Goal: Transaction & Acquisition: Book appointment/travel/reservation

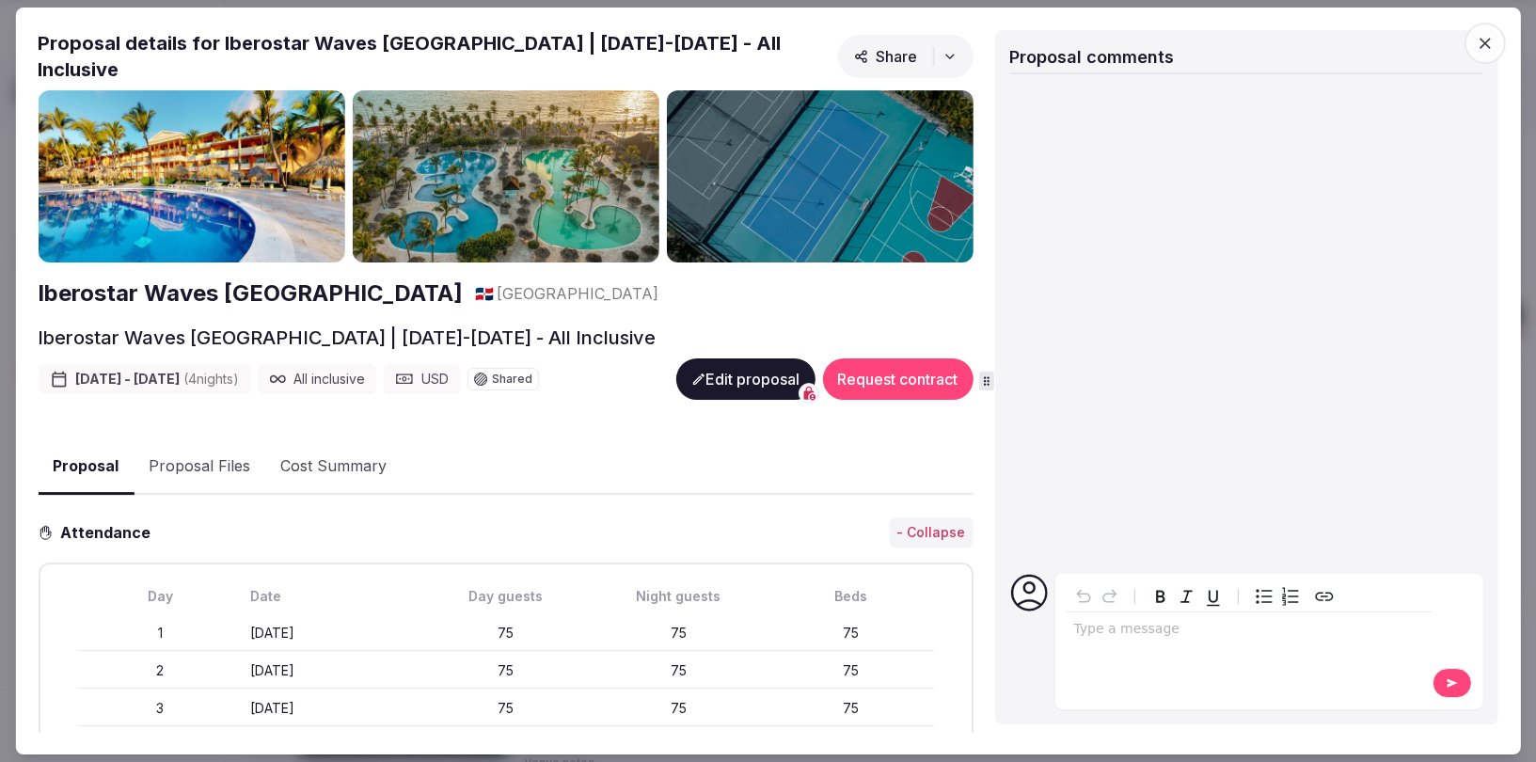
scroll to position [886, 0]
click at [1486, 40] on icon "button" at bounding box center [1485, 43] width 19 height 19
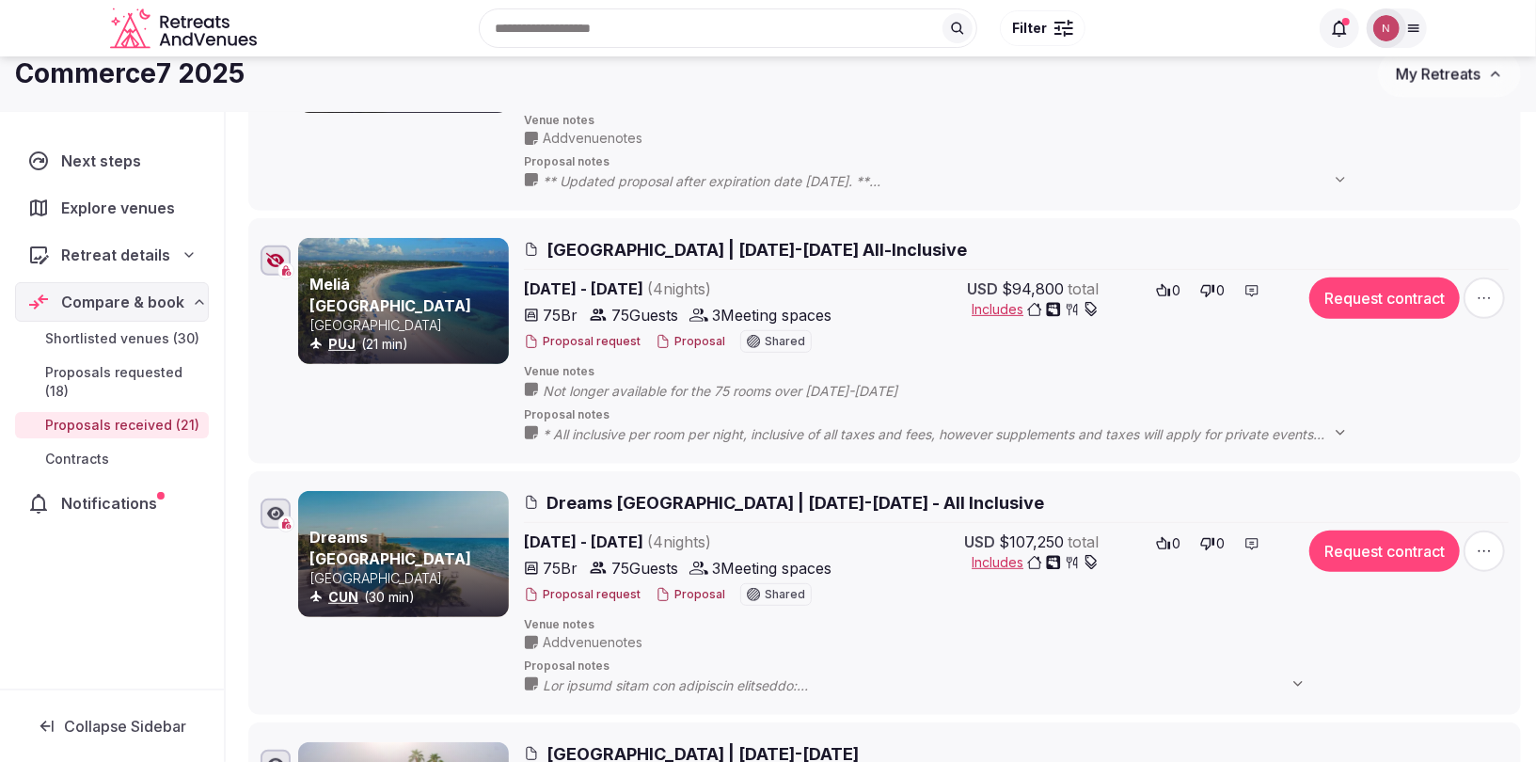
scroll to position [0, 0]
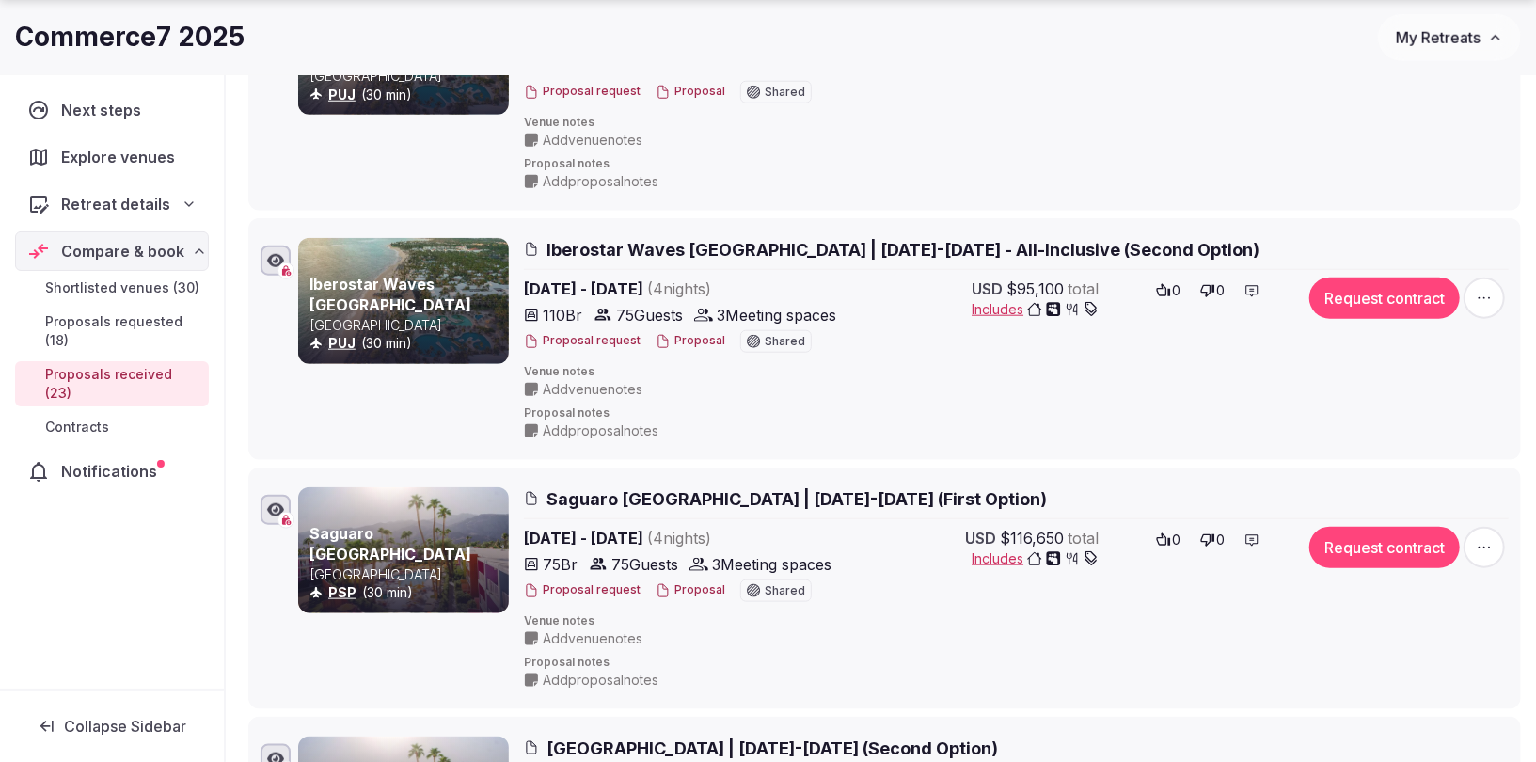
scroll to position [1141, 0]
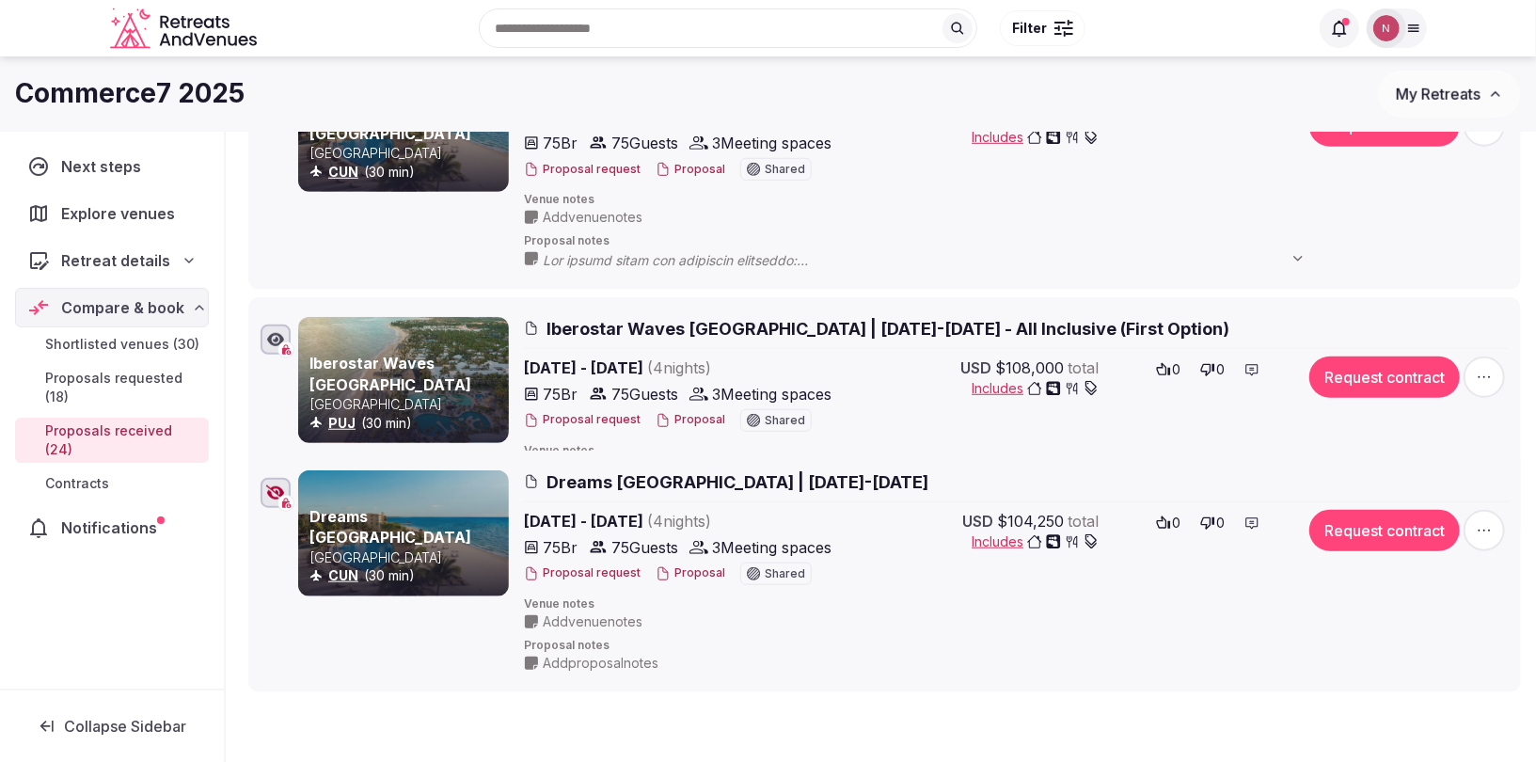
scroll to position [612, 0]
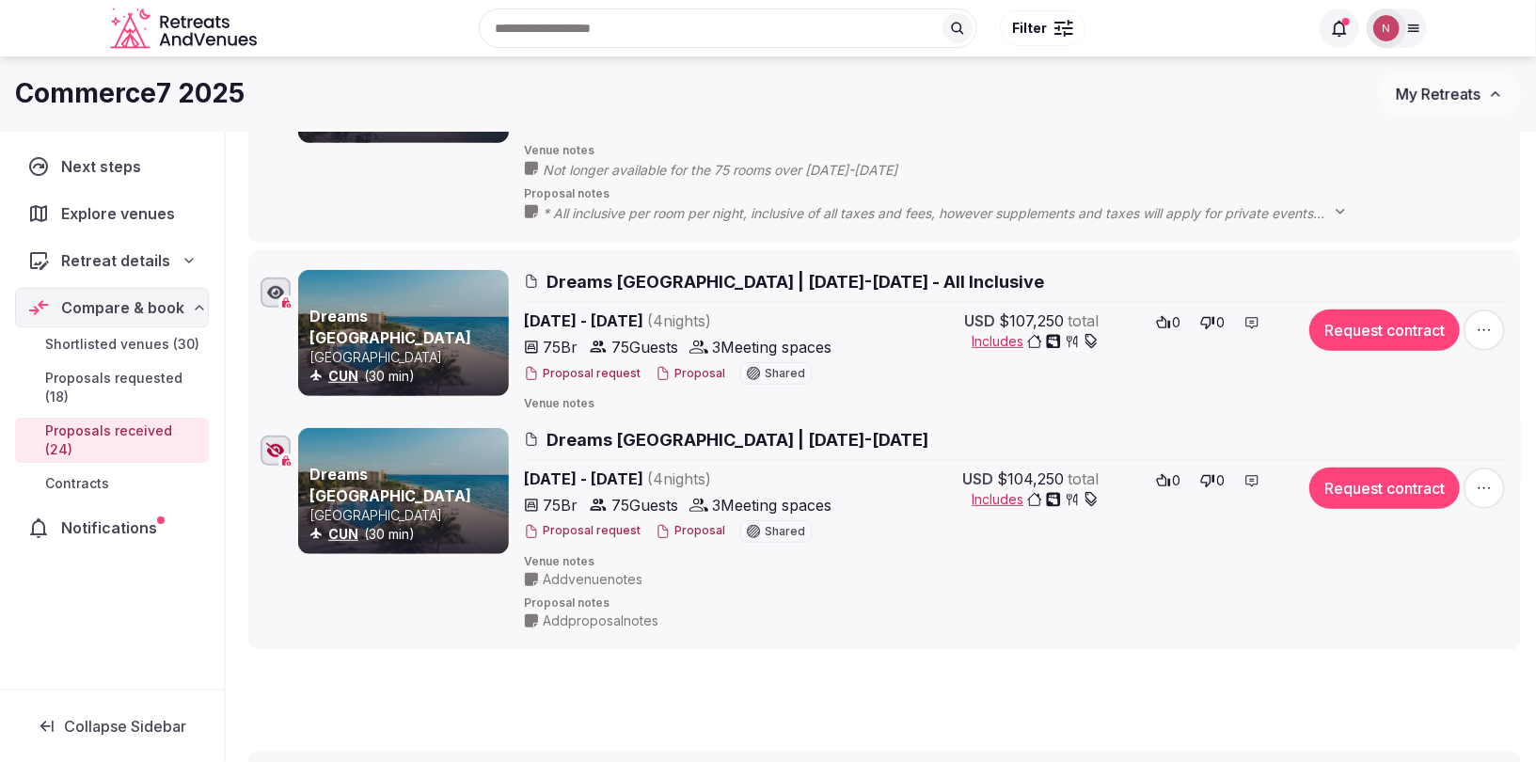
drag, startPoint x: 241, startPoint y: 603, endPoint x: 276, endPoint y: 421, distance: 185.8
click at [276, 421] on li "Dreams Riviera Cancun Resort & SPA Mexico CUN (30 min) Dreams Riviera Cancun Re…" at bounding box center [884, 529] width 1273 height 242
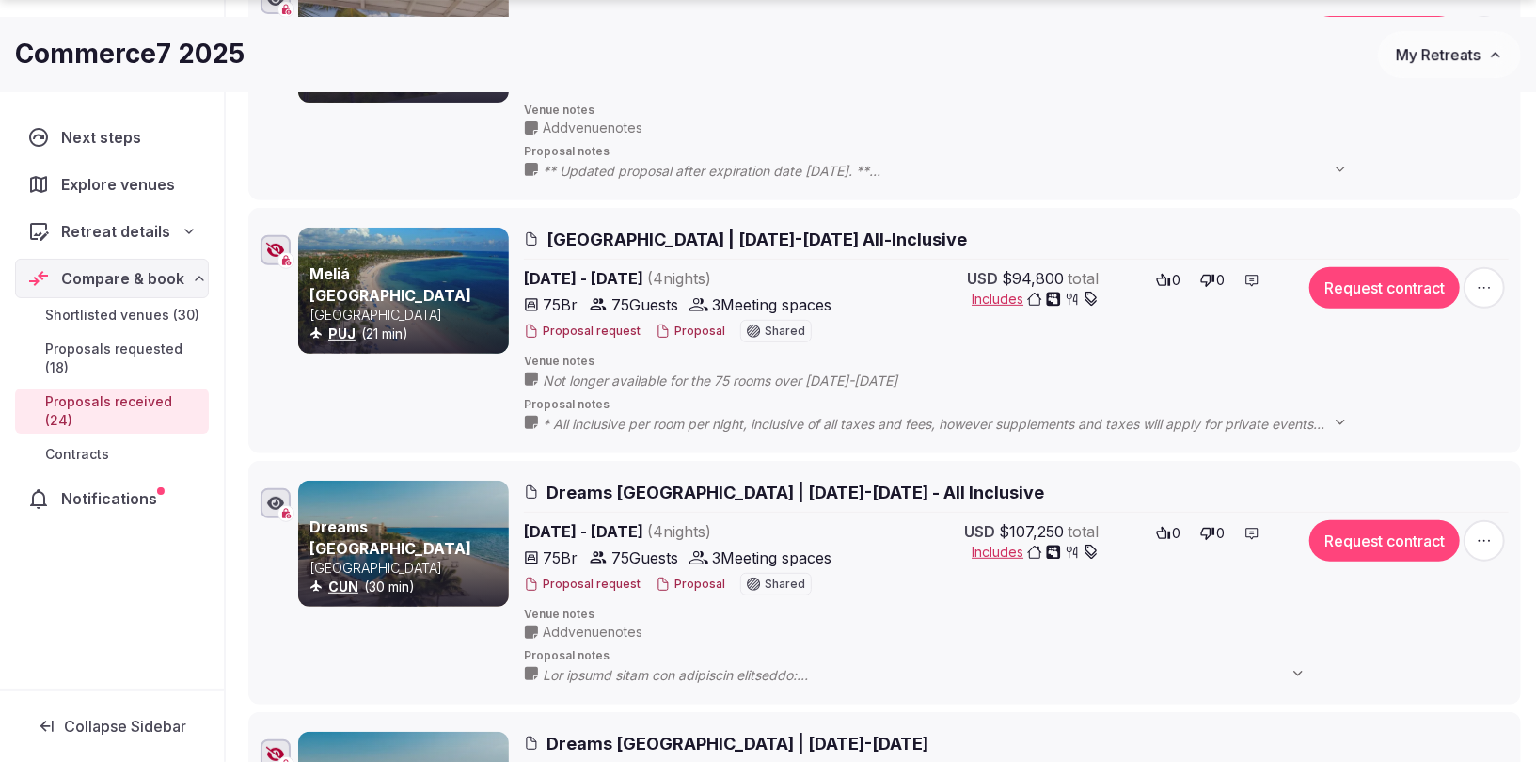
scroll to position [476, 0]
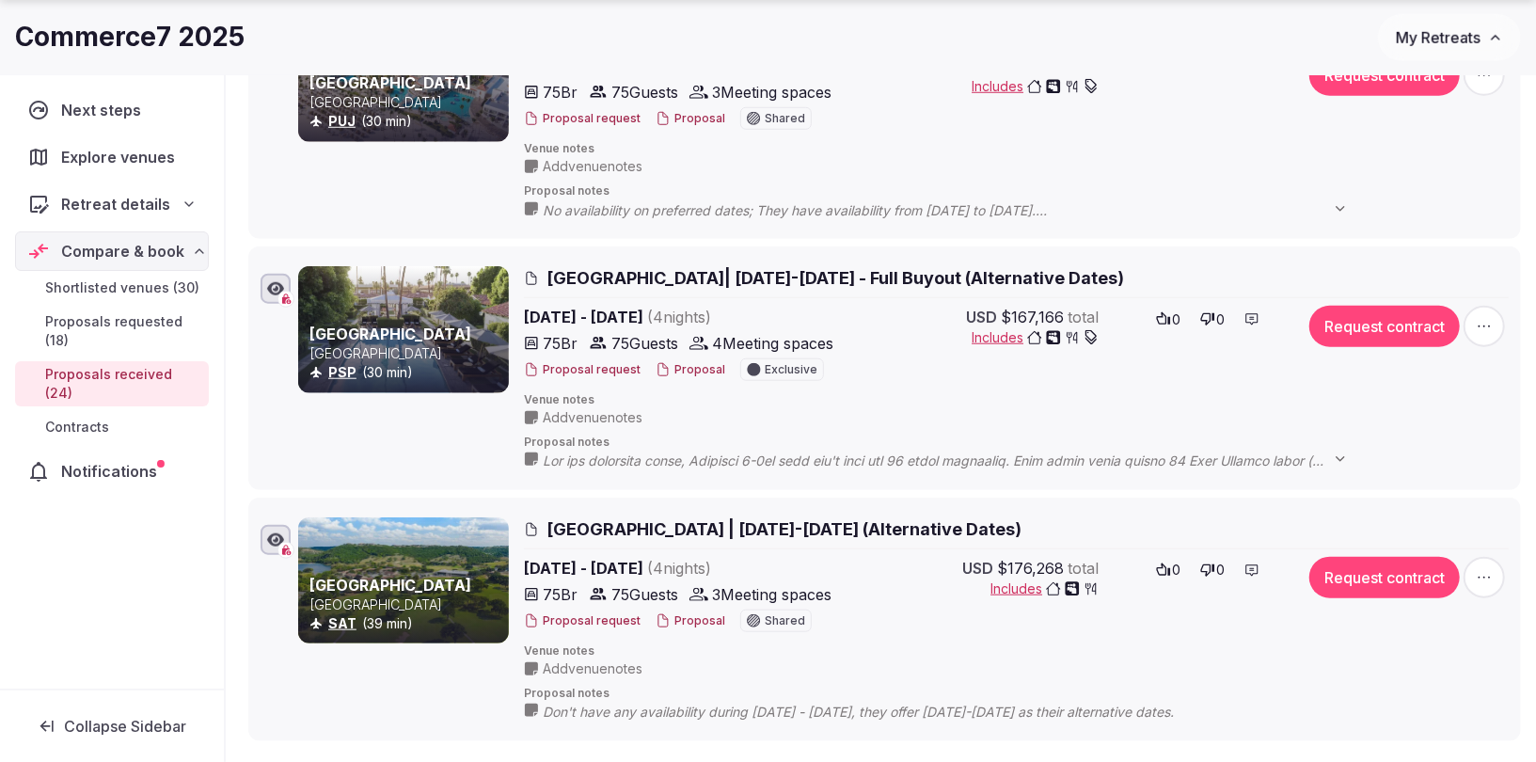
scroll to position [5786, 0]
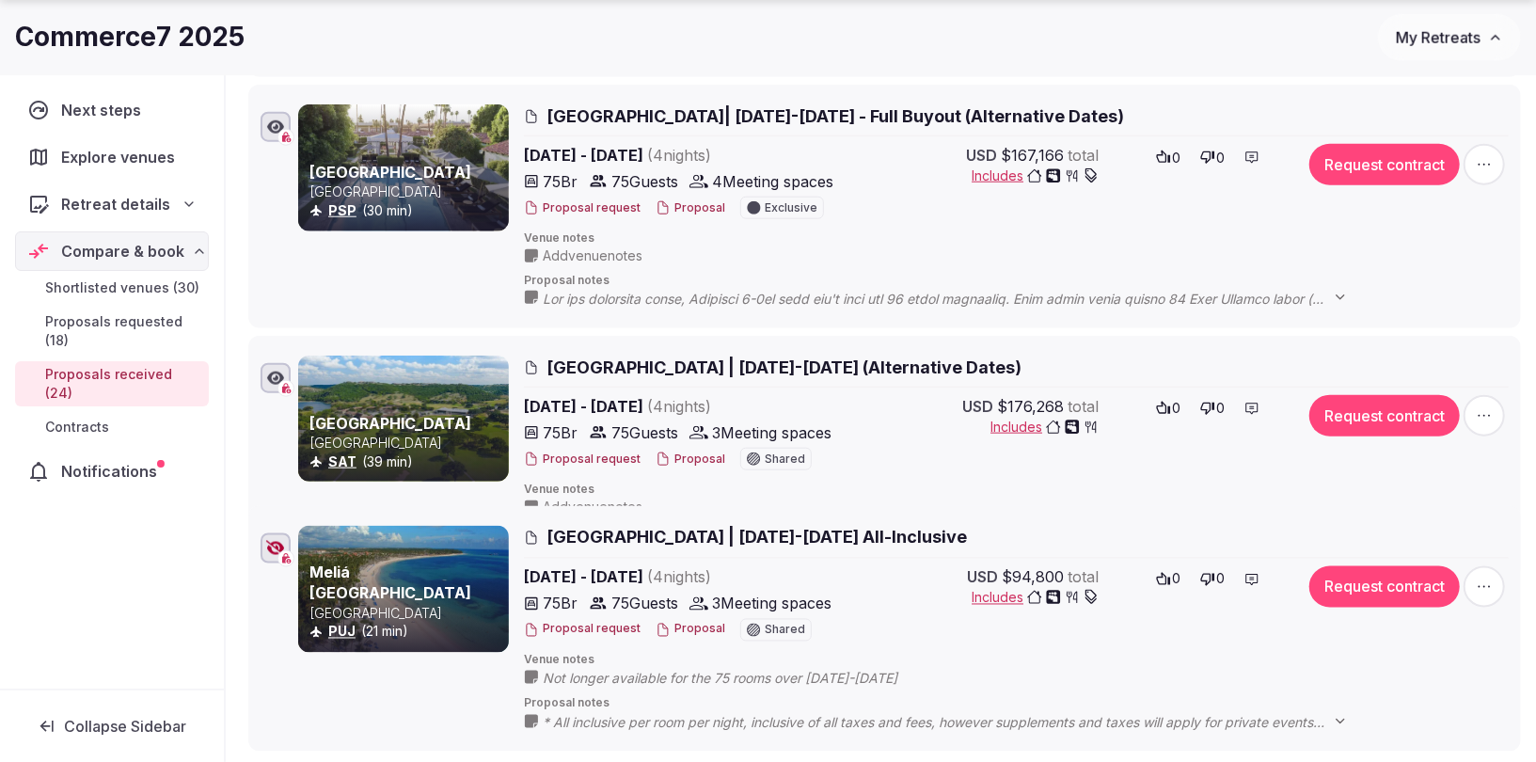
drag, startPoint x: 241, startPoint y: 406, endPoint x: 252, endPoint y: 505, distance: 100.4
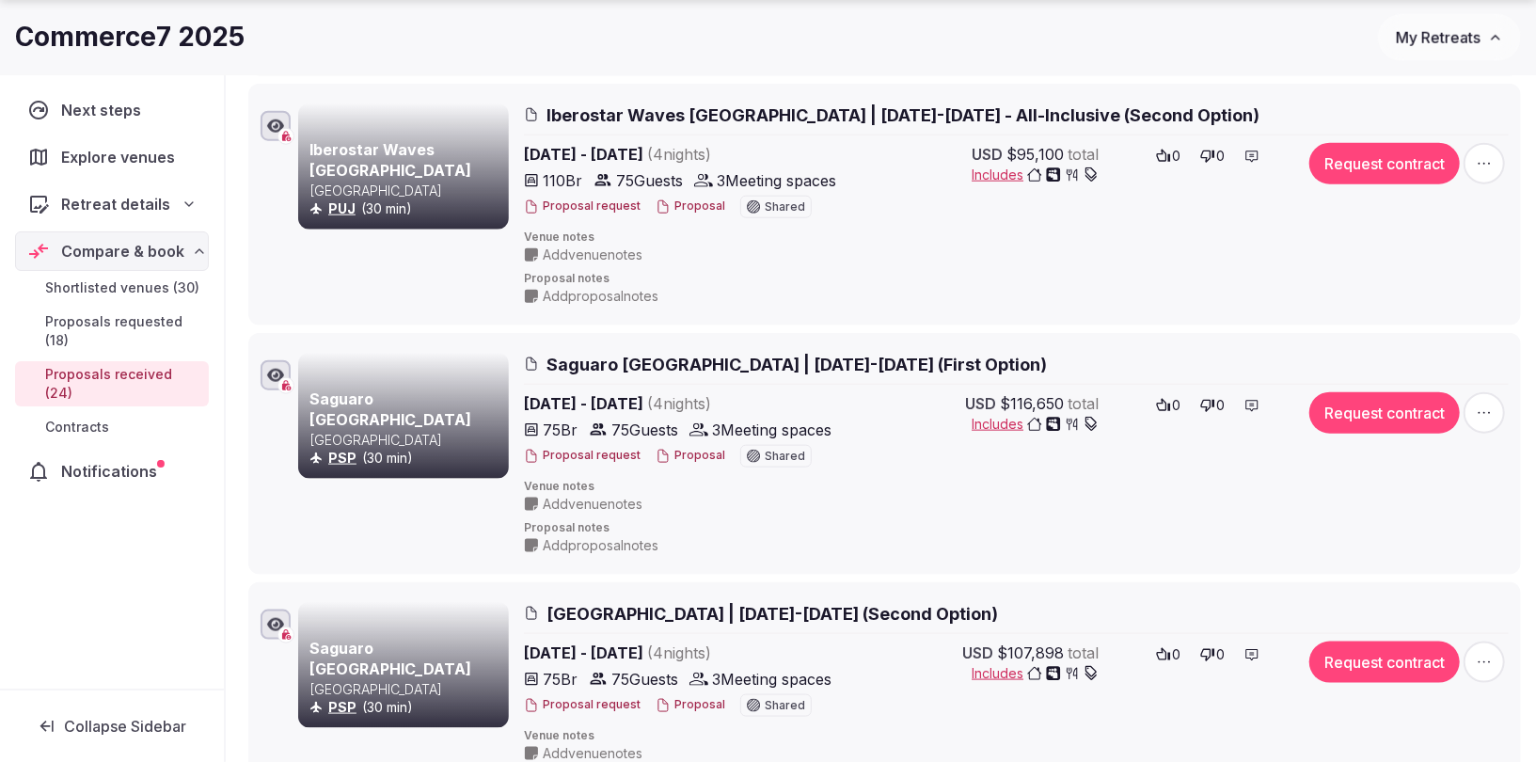
scroll to position [1356, 0]
